Goal: Transaction & Acquisition: Obtain resource

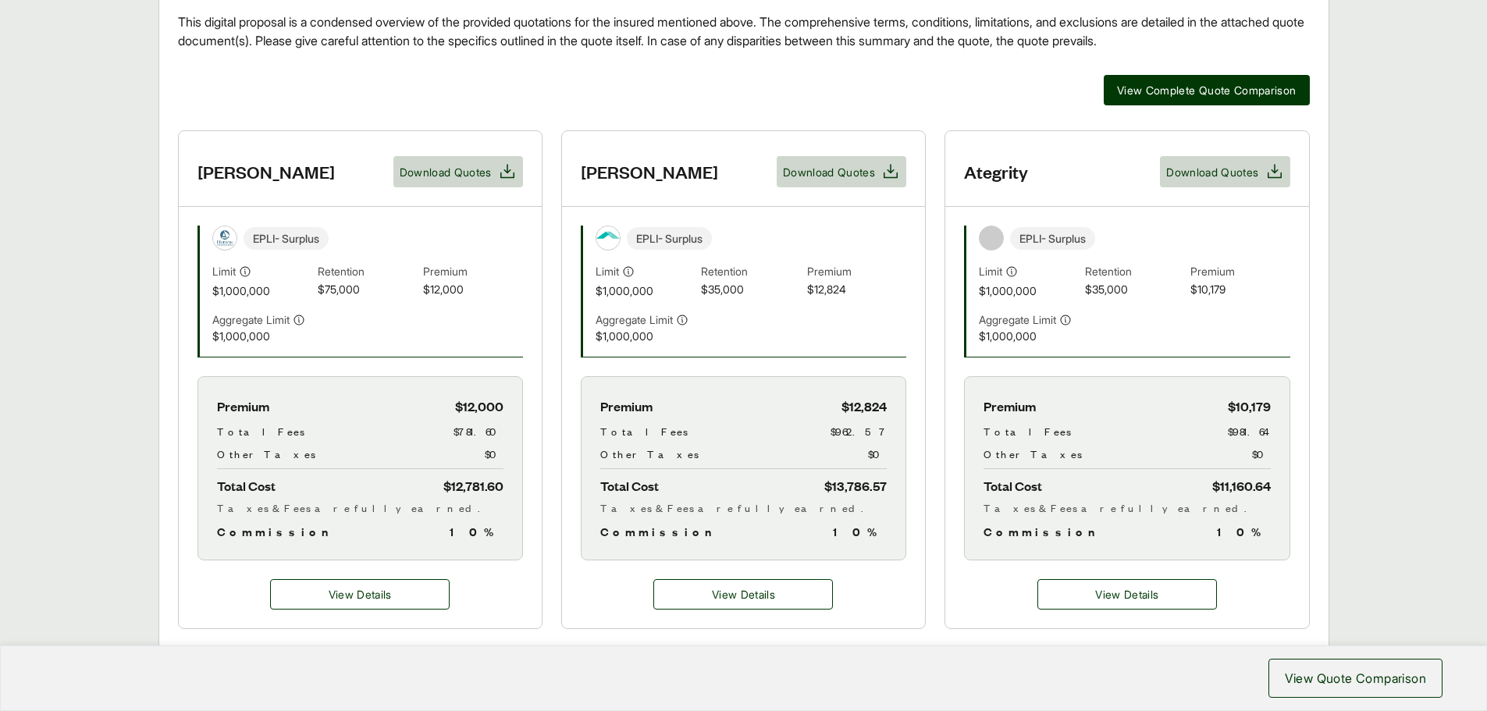
scroll to position [390, 0]
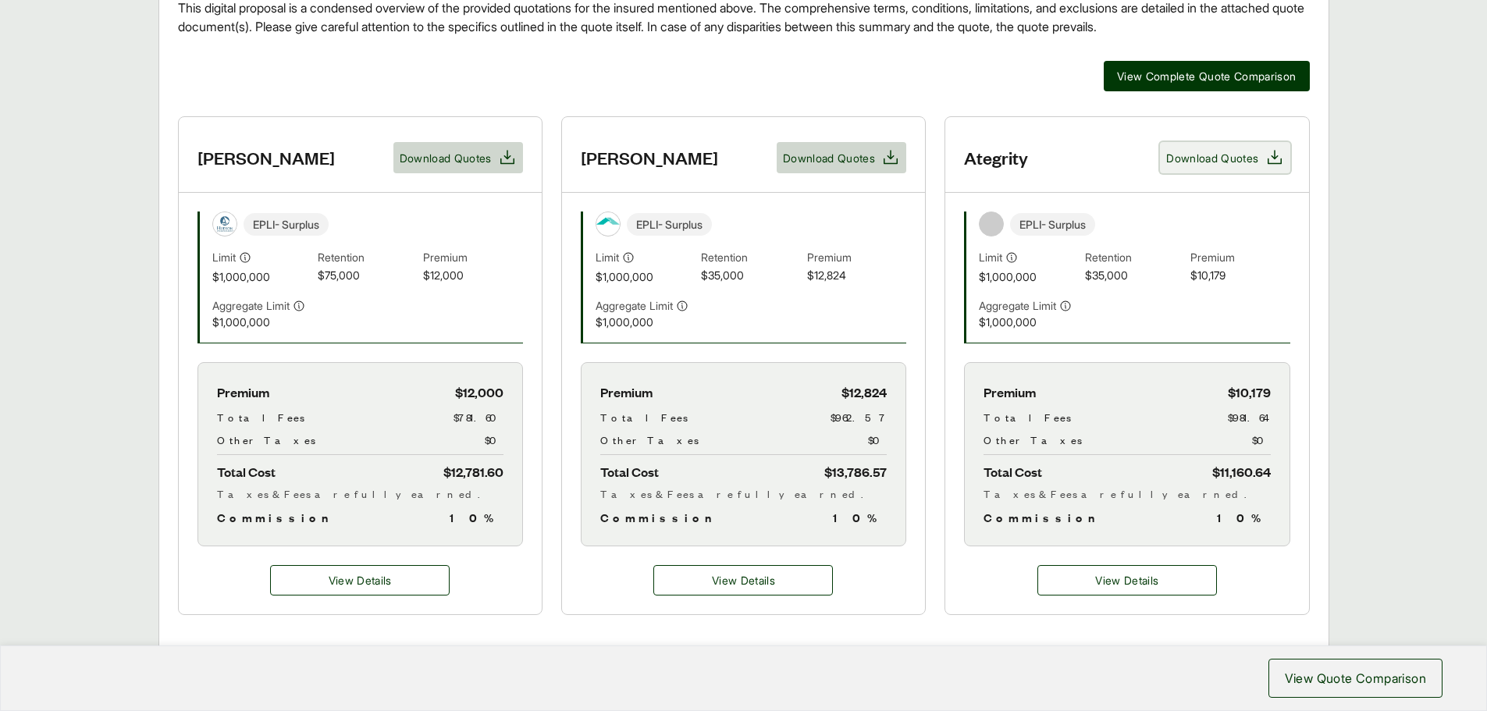
click at [1212, 157] on span "Download Quotes" at bounding box center [1212, 158] width 92 height 16
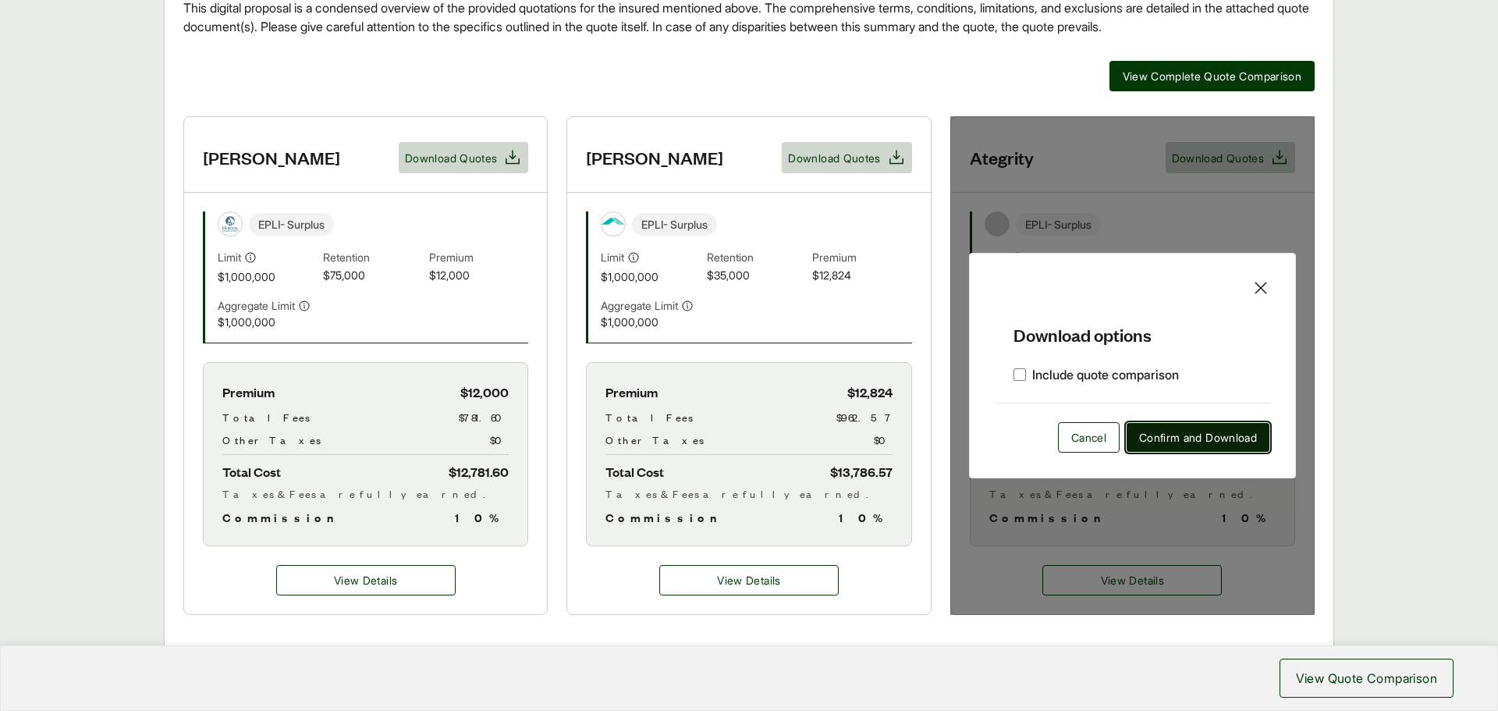
click at [1178, 439] on span "Confirm and Download" at bounding box center [1198, 437] width 118 height 16
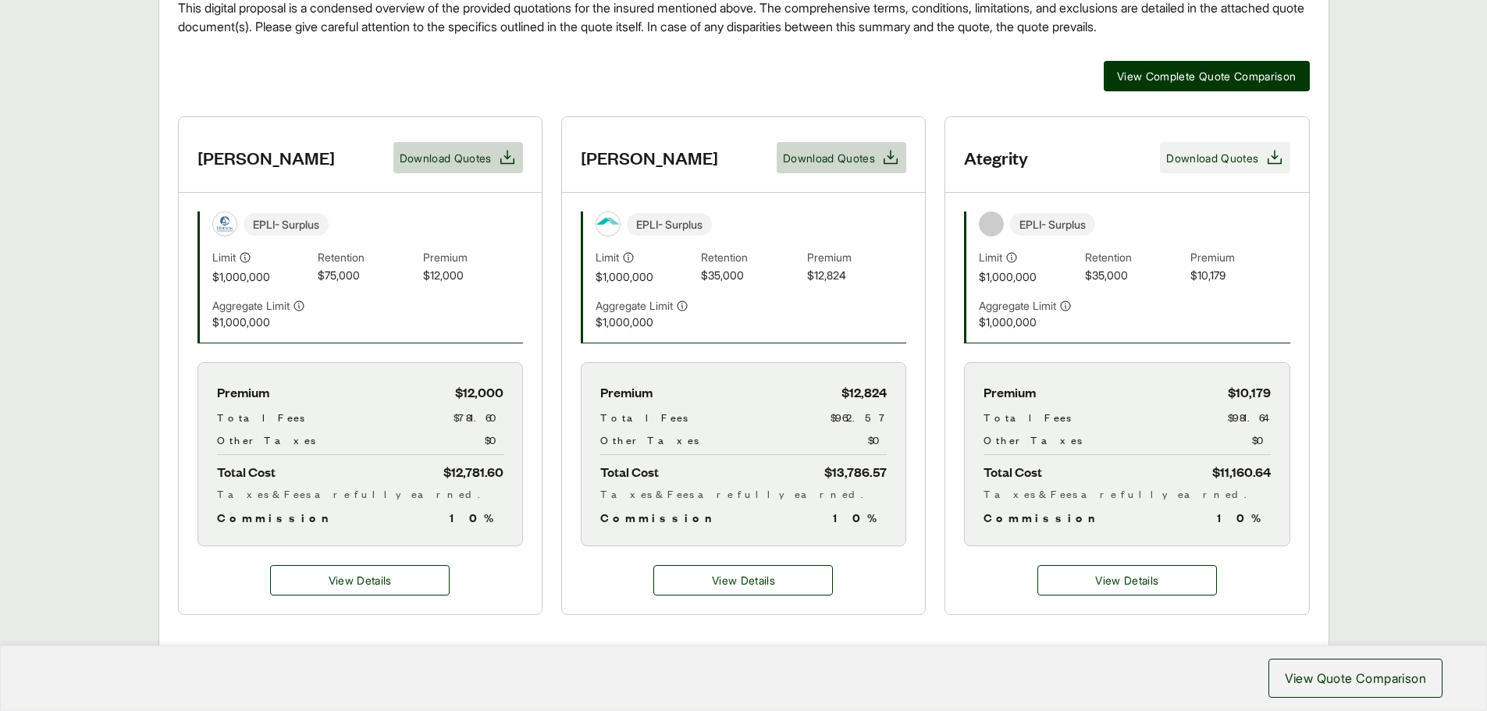
click at [1248, 158] on span "Download Quotes" at bounding box center [1212, 158] width 92 height 16
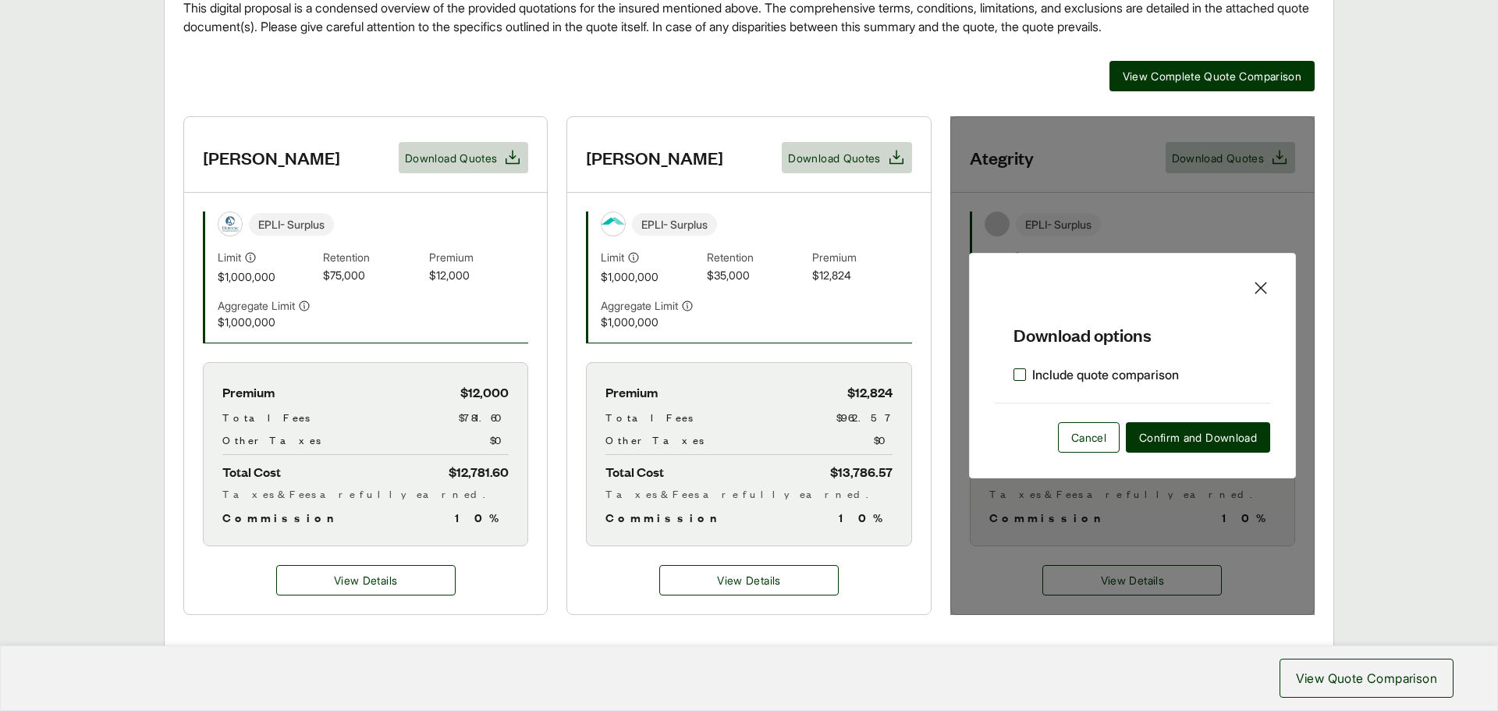
click at [1026, 382] on label "Include quote comparison" at bounding box center [1096, 374] width 165 height 19
click at [1191, 439] on span "Confirm and Download" at bounding box center [1198, 437] width 118 height 16
